Goal: Navigation & Orientation: Find specific page/section

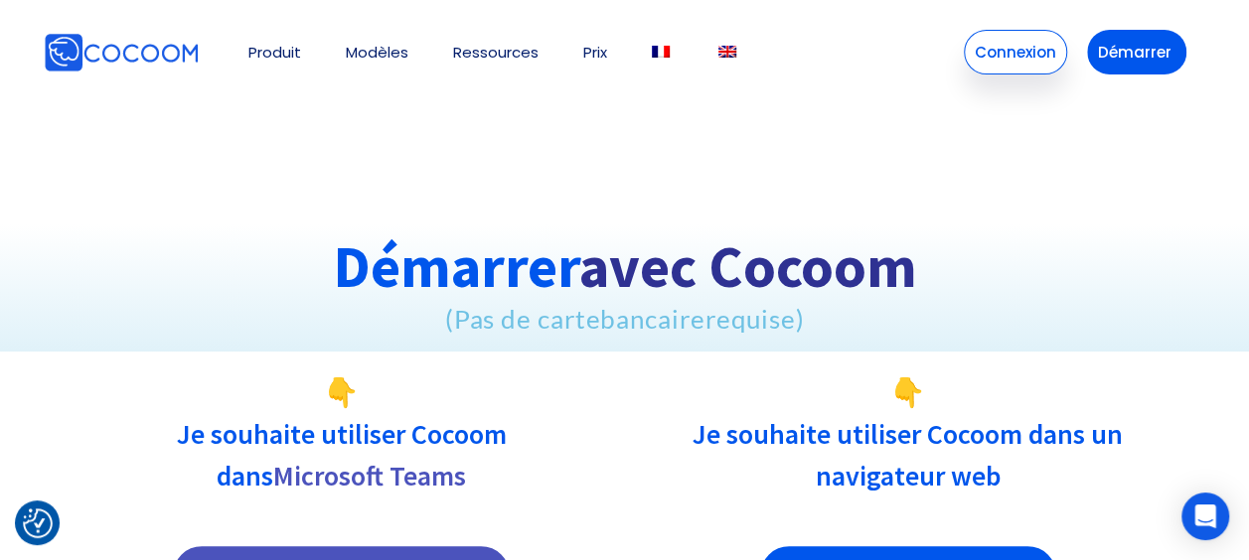
click at [1016, 58] on link "Connexion" at bounding box center [1015, 52] width 103 height 45
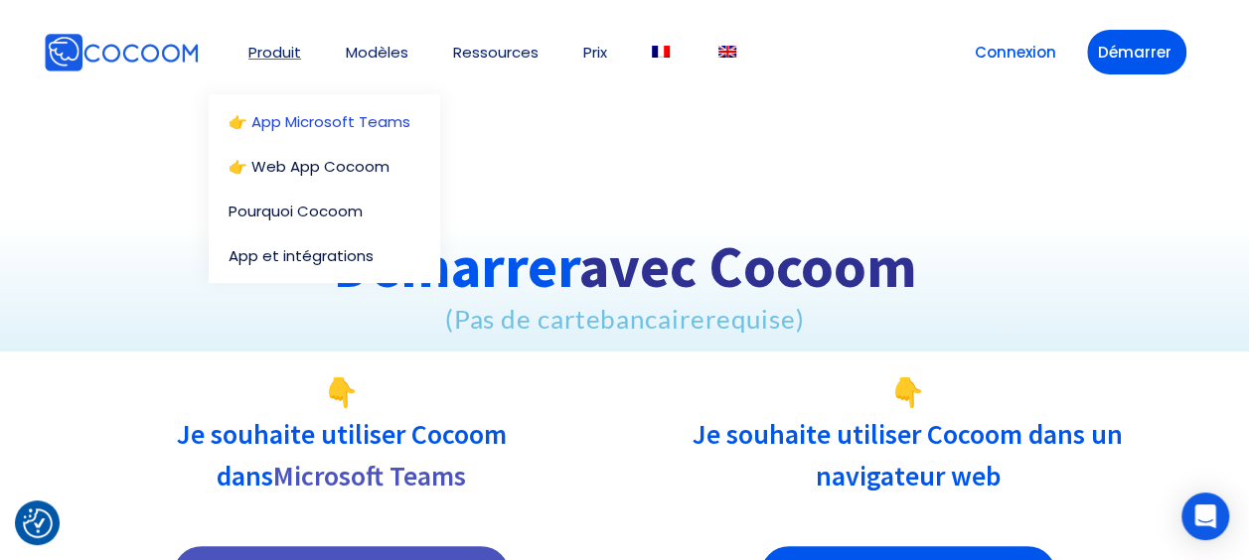
click at [288, 117] on link "👉 App Microsoft Teams" at bounding box center [330, 121] width 202 height 15
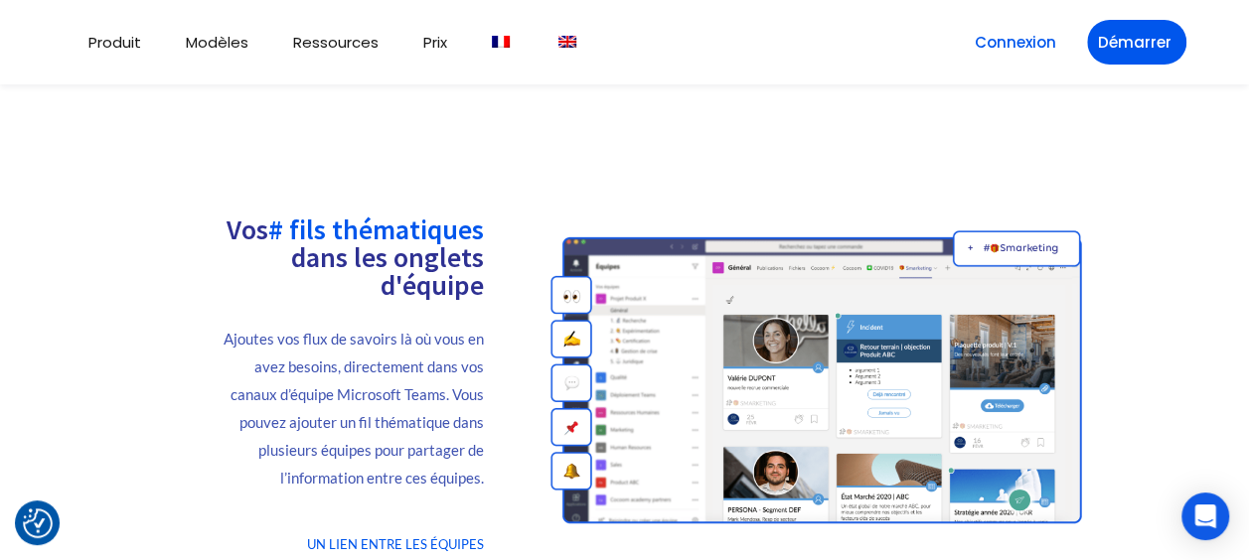
scroll to position [1036, 0]
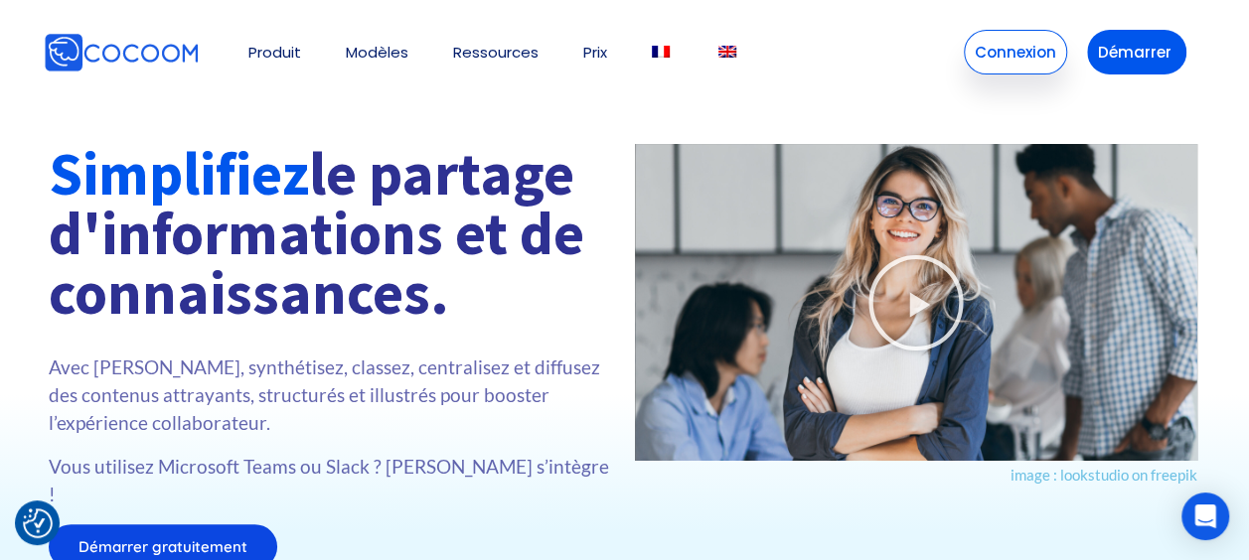
click at [1015, 56] on link "Connexion" at bounding box center [1015, 52] width 103 height 45
